Goal: Transaction & Acquisition: Purchase product/service

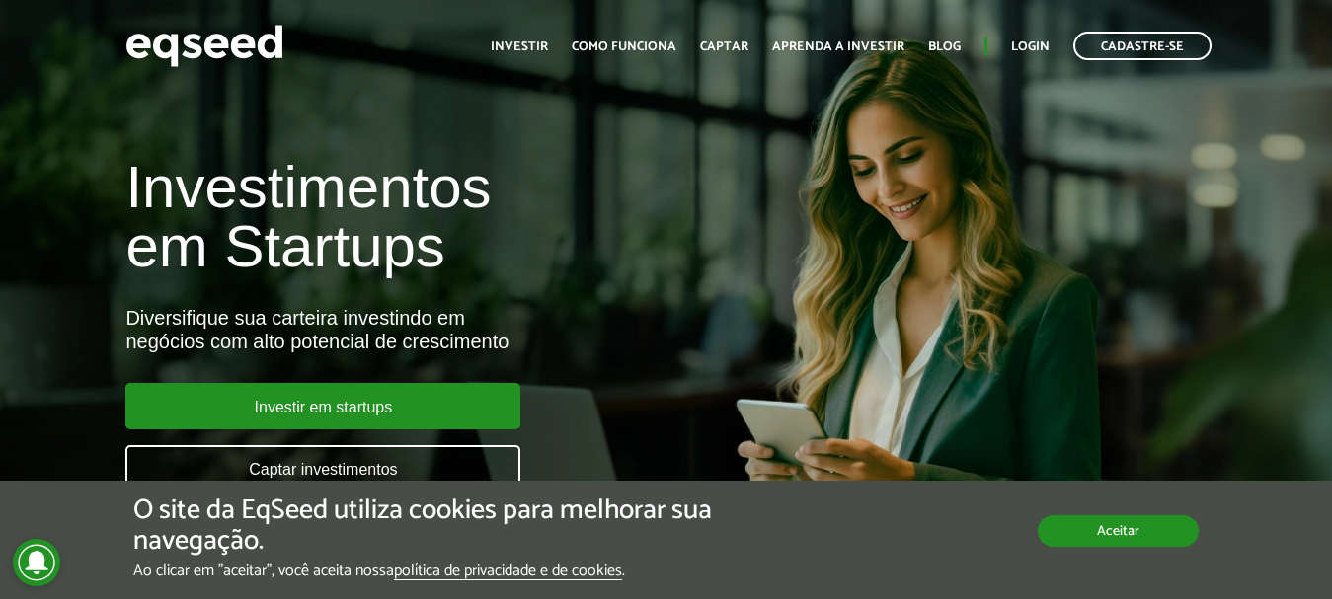
click at [1084, 532] on button "Aceitar" at bounding box center [1118, 532] width 161 height 32
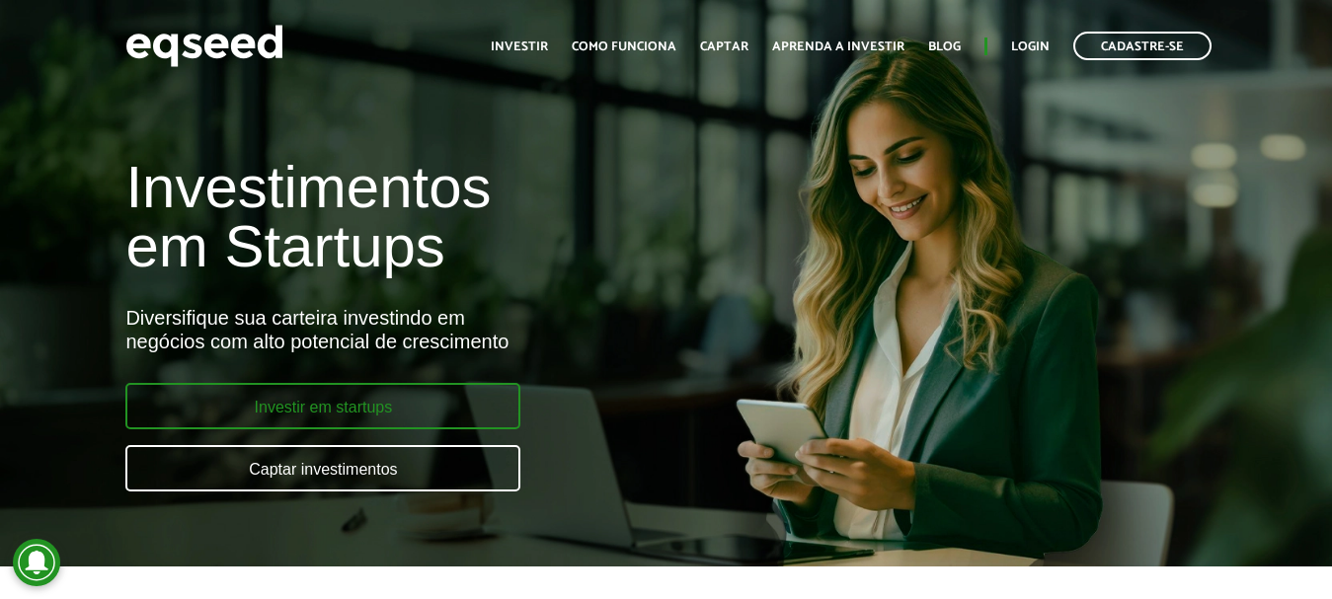
click at [398, 405] on link "Investir em startups" at bounding box center [322, 406] width 395 height 46
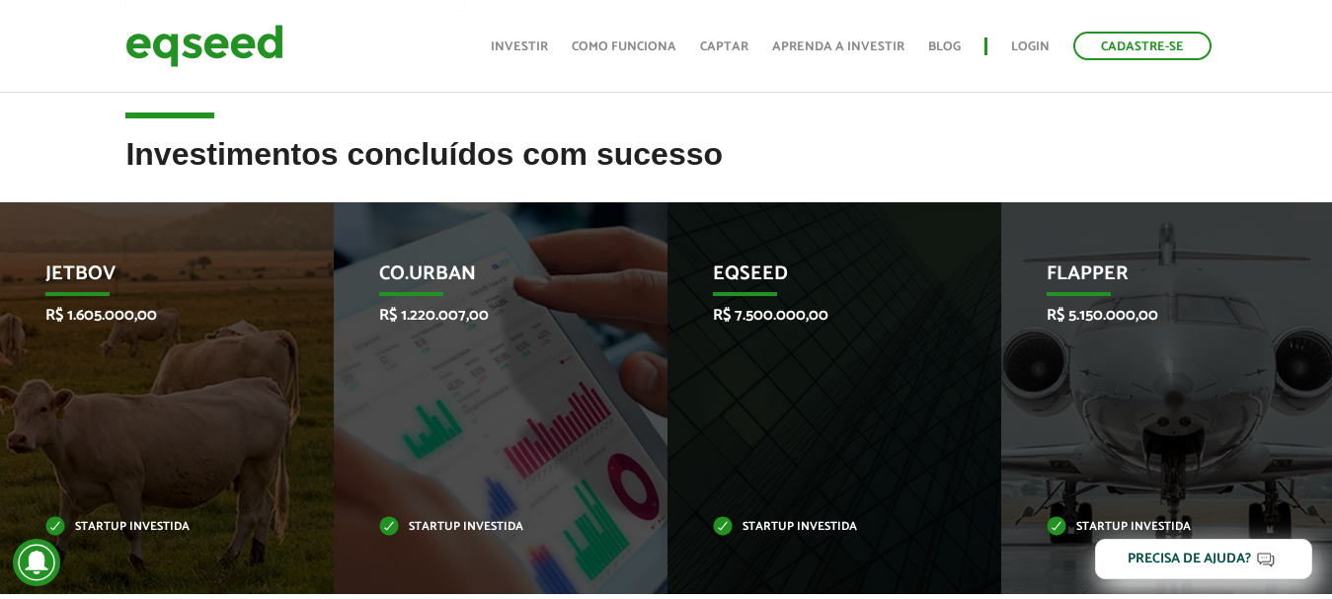
scroll to position [691, 0]
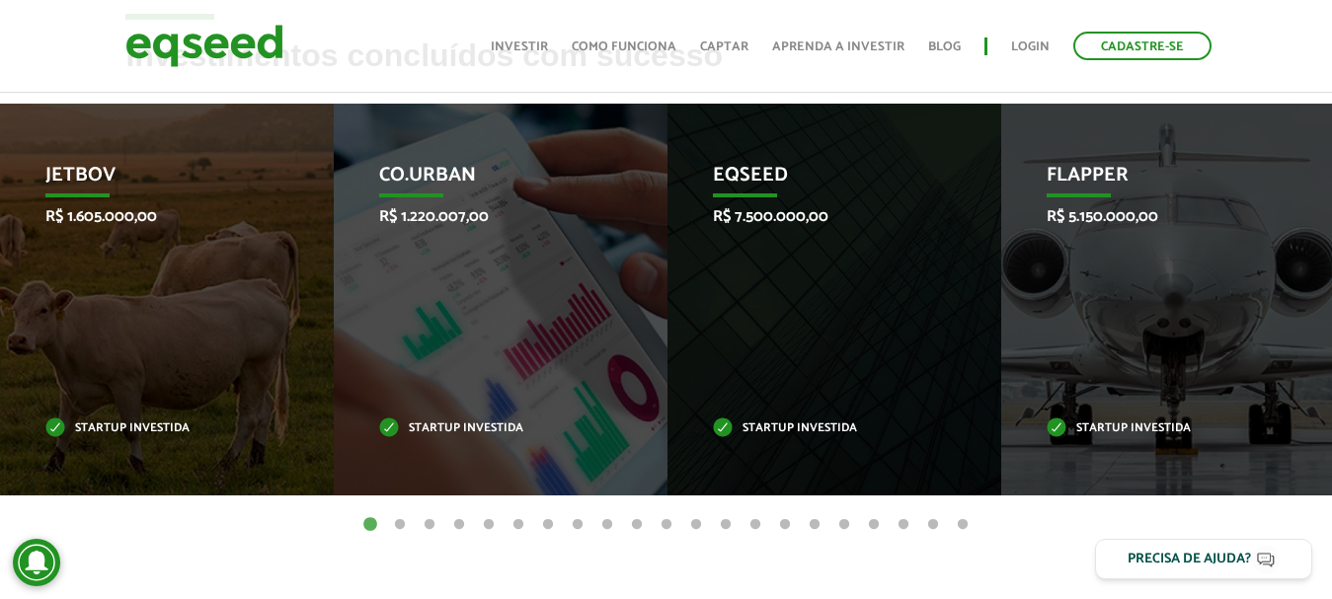
click at [401, 524] on button "2" at bounding box center [400, 526] width 20 height 20
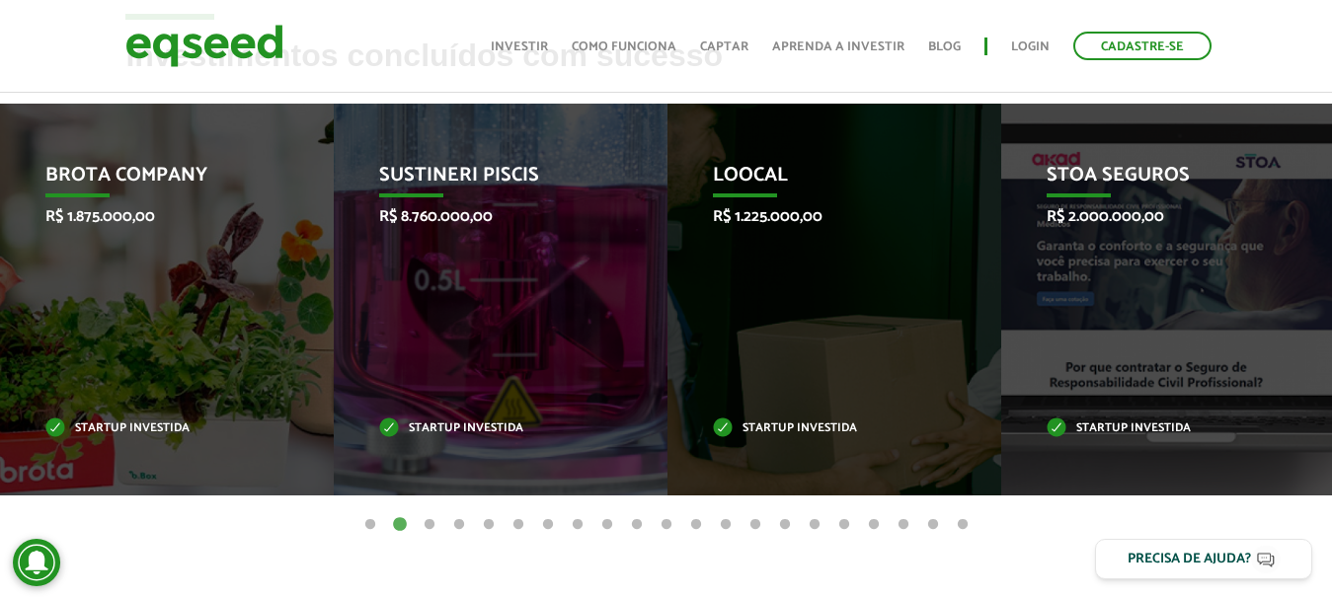
click at [431, 528] on button "3" at bounding box center [430, 526] width 20 height 20
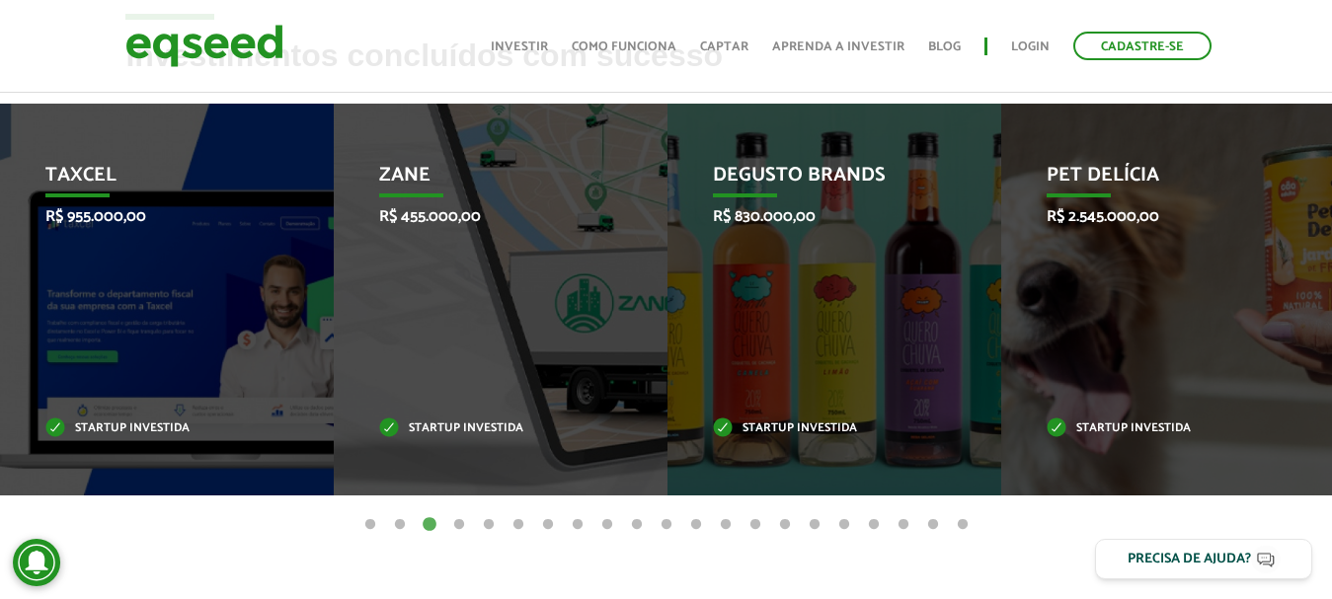
click at [460, 526] on button "4" at bounding box center [459, 526] width 20 height 20
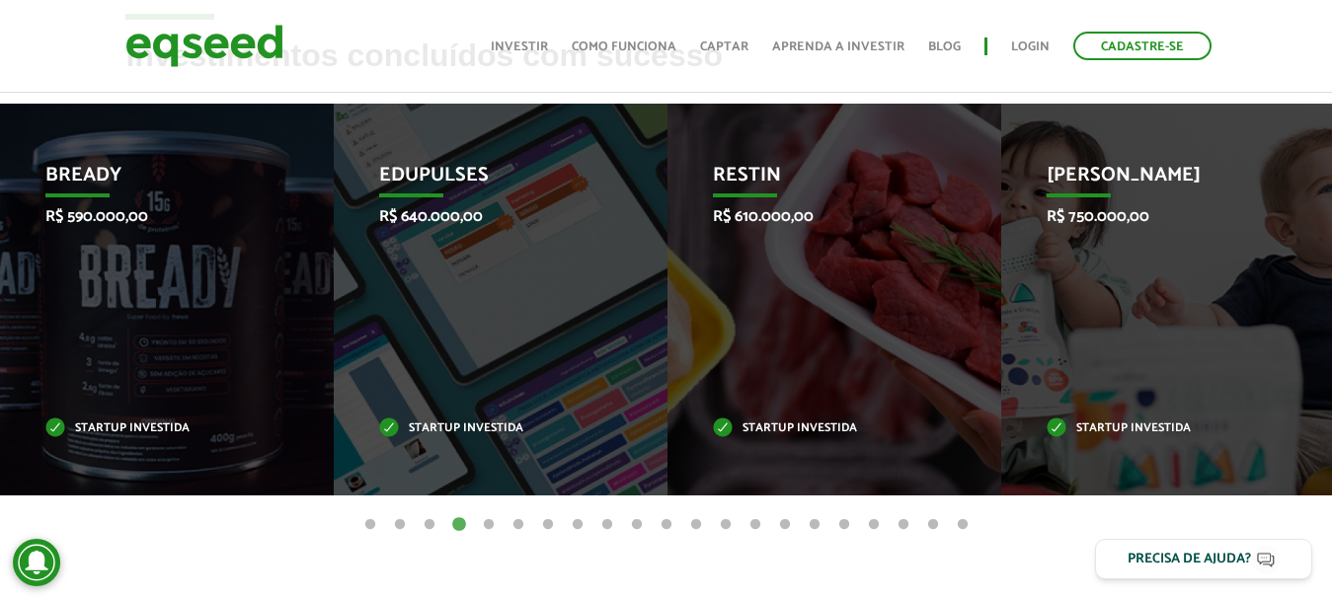
click at [486, 526] on button "5" at bounding box center [489, 526] width 20 height 20
